Goal: Register for event/course

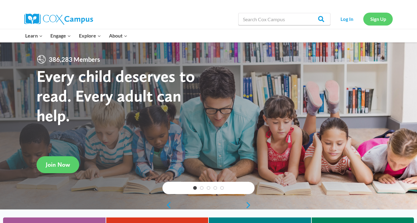
click at [379, 20] on link "Sign Up" at bounding box center [378, 19] width 29 height 13
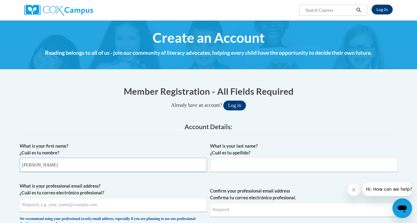
type input "Briana"
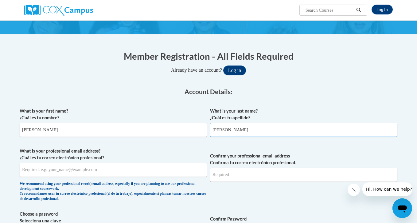
scroll to position [51, 0]
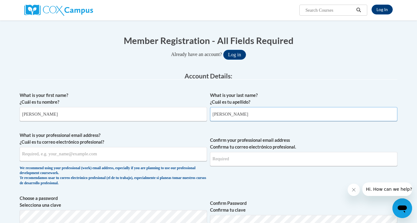
type input "Frias"
type input "Brianafrias2005@gmail.com"
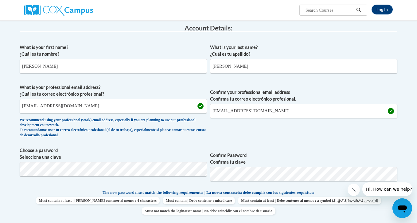
scroll to position [99, 0]
click at [302, 154] on label "Confirm Password Confirma tu clave" at bounding box center [303, 158] width 187 height 14
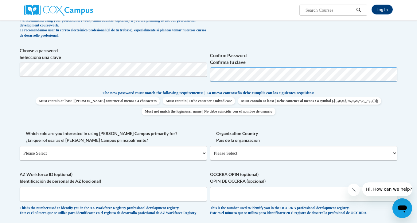
scroll to position [207, 0]
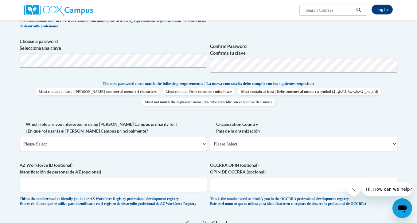
select select "5a18ea06-2b54-4451-96f2-d152daf9eac5"
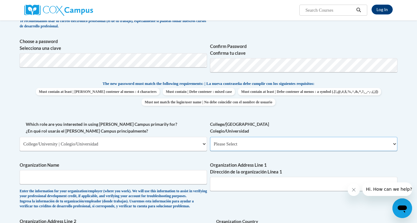
select select "99b32b07-cffc-426c-8bf6-0cd77760d84b"
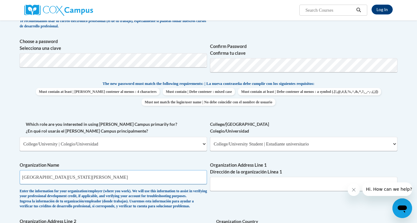
type input "University of Massachusetts Lowell"
click at [232, 180] on input "1 univiesity rd" at bounding box center [303, 184] width 187 height 14
drag, startPoint x: 236, startPoint y: 180, endPoint x: 218, endPoint y: 179, distance: 17.8
click at [218, 179] on input "1 univiesity rd" at bounding box center [303, 184] width 187 height 14
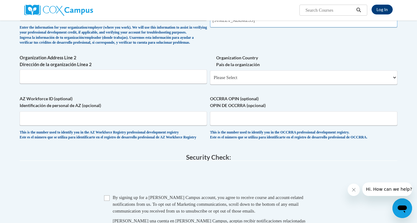
scroll to position [371, 0]
type input "1 uuniversity rd"
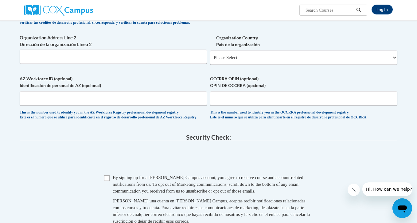
scroll to position [400, 0]
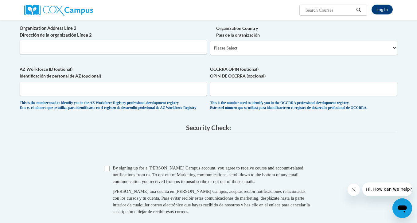
click at [109, 171] on input "Checkbox" at bounding box center [107, 169] width 6 height 6
checkbox input "true"
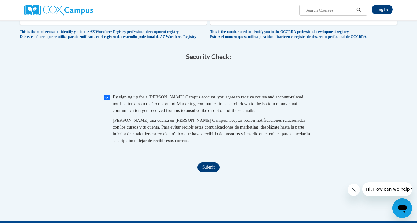
click at [211, 172] on input "Submit" at bounding box center [209, 167] width 22 height 10
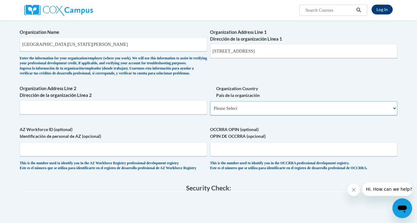
select select "ad49bcad-a171-4b2e-b99c-48b446064914"
select select
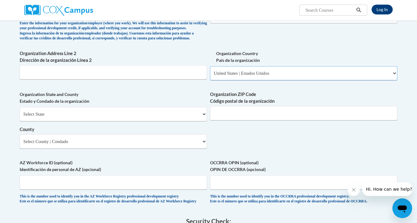
scroll to position [376, 0]
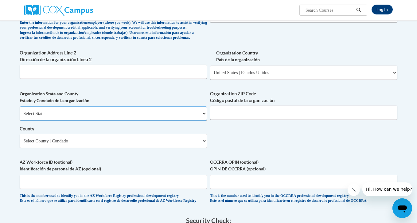
select select "Massachusetts"
click at [86, 139] on select "County" at bounding box center [113, 141] width 187 height 14
select select "Essex"
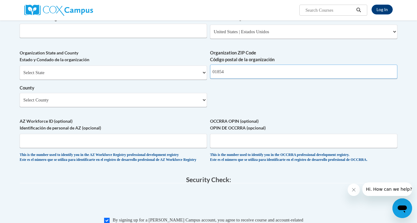
scroll to position [431, 0]
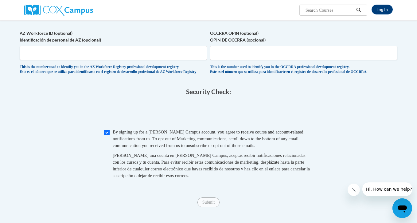
type input "01854"
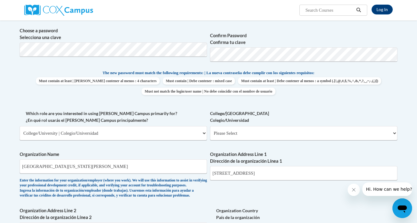
scroll to position [221, 0]
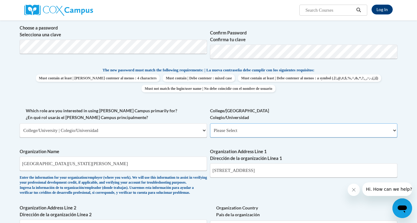
select select "99b32b07-cffc-426c-8bf6-0cd77760d84b"
select select "null"
click at [219, 167] on input "1 uuniversity rd" at bounding box center [303, 170] width 187 height 14
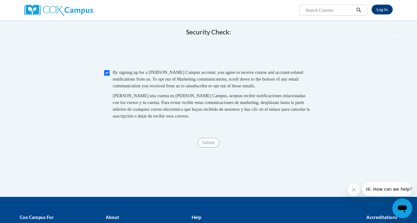
scroll to position [539, 0]
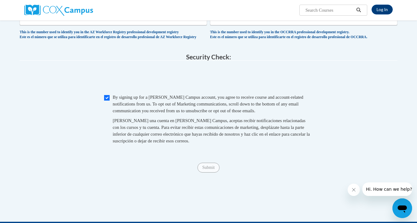
type input "1 university rd"
click at [107, 100] on input "Checkbox" at bounding box center [107, 98] width 6 height 6
checkbox input "true"
click at [209, 168] on input "Submit" at bounding box center [209, 168] width 22 height 10
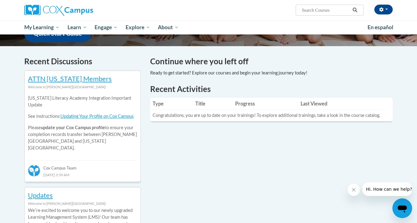
scroll to position [170, 0]
click at [318, 10] on input "Search..." at bounding box center [325, 9] width 49 height 7
paste input "Oral Language is the Foundation of Literacy due"
type input "Oral Language is the Foundation of Literacy"
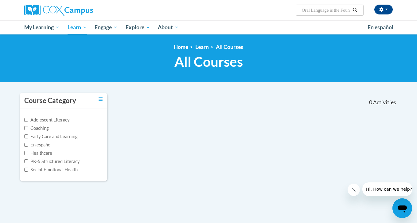
click at [323, 10] on input "Oral Language is the Foundation of Literacy" at bounding box center [325, 9] width 49 height 7
drag, startPoint x: 331, startPoint y: 10, endPoint x: 334, endPoint y: 10, distance: 3.7
click at [334, 10] on input "Oral Language is the Foundation of Literacy" at bounding box center [325, 9] width 49 height 7
click at [339, 11] on input "Oral Language is the Foundation of Literacy" at bounding box center [325, 9] width 49 height 7
drag, startPoint x: 343, startPoint y: 11, endPoint x: 281, endPoint y: 8, distance: 61.8
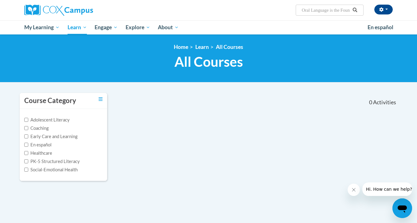
click at [281, 8] on div "Briana Frias (Eastern Daylight Time GMT-0400 ) My Profile Inbox My Transcripts …" at bounding box center [272, 8] width 252 height 16
type input "Foundation of Literacy"
click at [355, 7] on button "Search" at bounding box center [355, 9] width 9 height 7
click at [304, 11] on input "Foundation of Literacy" at bounding box center [325, 9] width 49 height 7
type input "Foundation of Literacy"
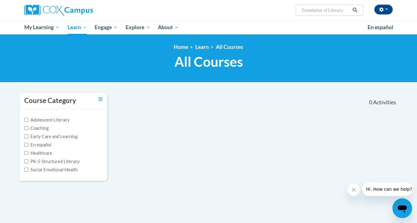
click at [344, 10] on input "Foundation of Literacy" at bounding box center [325, 9] width 49 height 7
drag, startPoint x: 347, startPoint y: 12, endPoint x: 271, endPoint y: 10, distance: 76.2
click at [271, 10] on div "Briana Frias (Eastern Daylight Time GMT-0400 ) My Profile Inbox My Transcripts …" at bounding box center [272, 8] width 252 height 16
type input "Oral litercity"
drag, startPoint x: 332, startPoint y: 11, endPoint x: 312, endPoint y: 10, distance: 19.4
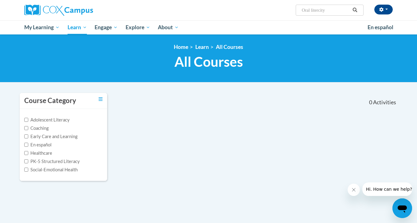
click at [312, 10] on input "Oral litercity" at bounding box center [325, 9] width 49 height 7
type input "Oral literacy"
drag, startPoint x: 326, startPoint y: 14, endPoint x: 284, endPoint y: 13, distance: 41.5
click at [284, 13] on div "Briana Frias (Eastern Daylight Time GMT-0400 ) My Profile Inbox My Transcripts …" at bounding box center [272, 8] width 252 height 16
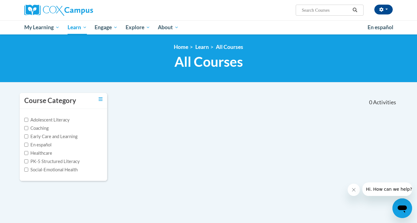
click at [27, 160] on input "PK-5 Structured Literacy" at bounding box center [26, 161] width 4 height 4
checkbox input "true"
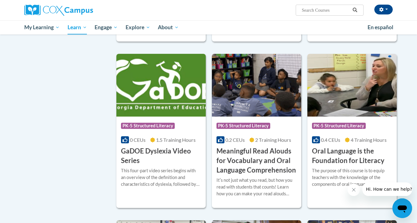
scroll to position [220, 0]
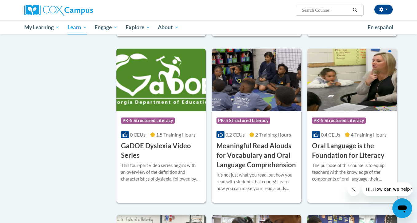
click at [354, 151] on h3 "Oral Language is the Foundation for Literacy" at bounding box center [352, 150] width 80 height 19
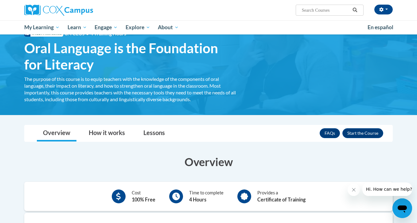
scroll to position [23, 0]
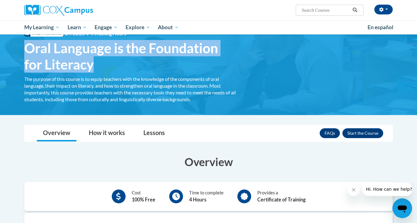
drag, startPoint x: 26, startPoint y: 46, endPoint x: 95, endPoint y: 65, distance: 71.1
click at [95, 65] on span "Oral Language is the Foundation for Literacy" at bounding box center [130, 56] width 212 height 33
copy span "Oral Language is the Foundation for Literacy"
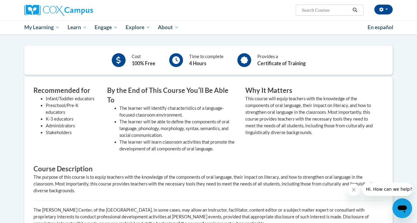
scroll to position [170, 0]
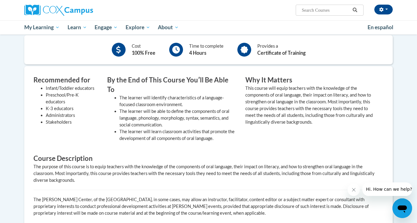
click at [358, 187] on button "Close message from company" at bounding box center [354, 189] width 12 height 12
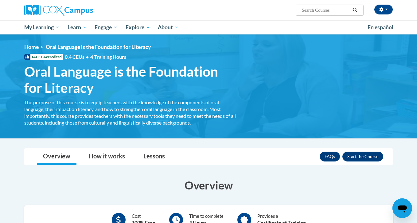
scroll to position [0, 0]
